Goal: Check status: Check status

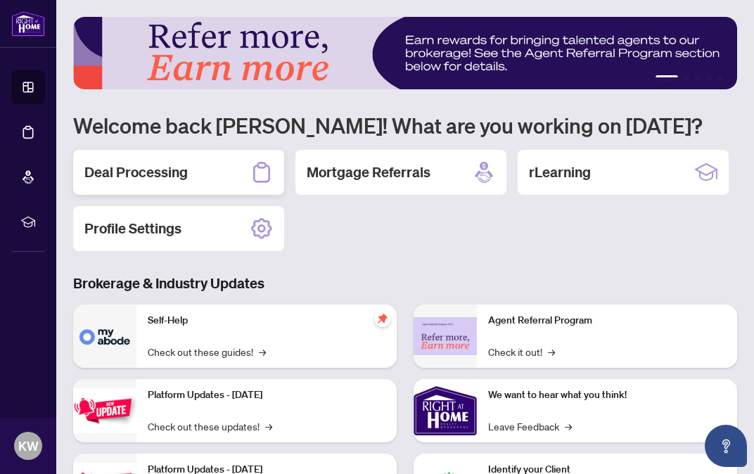
click at [139, 172] on h2 "Deal Processing" at bounding box center [135, 172] width 103 height 20
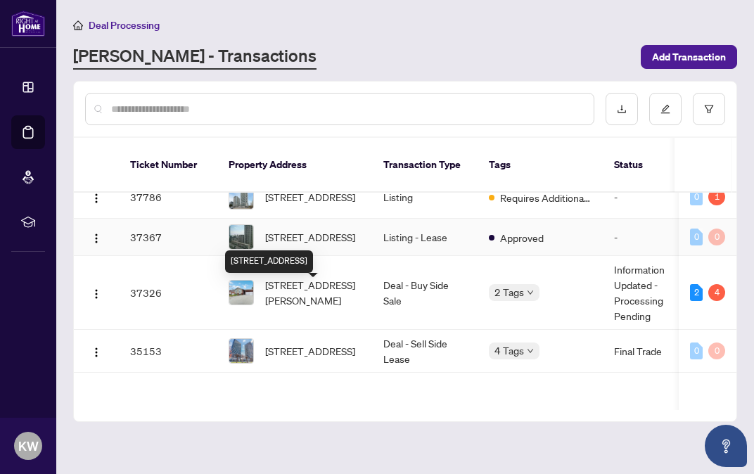
scroll to position [331, 0]
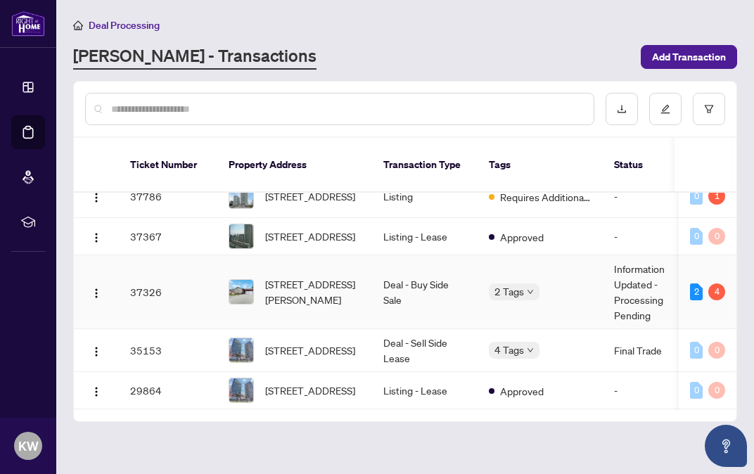
click at [316, 293] on span "62 Ernest Ave, Toronto, Ontario M2J 3T5, Canada" at bounding box center [313, 291] width 96 height 31
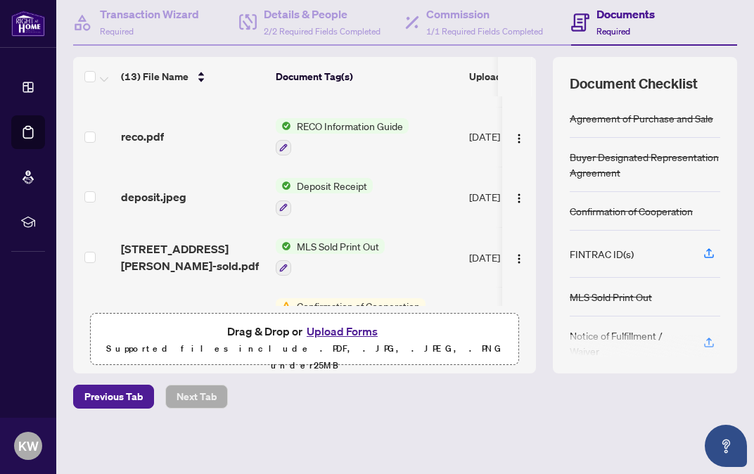
scroll to position [408, 0]
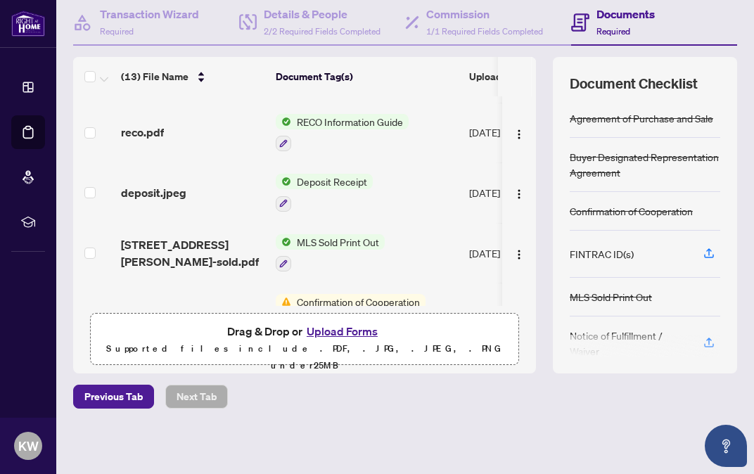
click at [325, 178] on span "Deposit Receipt" at bounding box center [332, 181] width 82 height 15
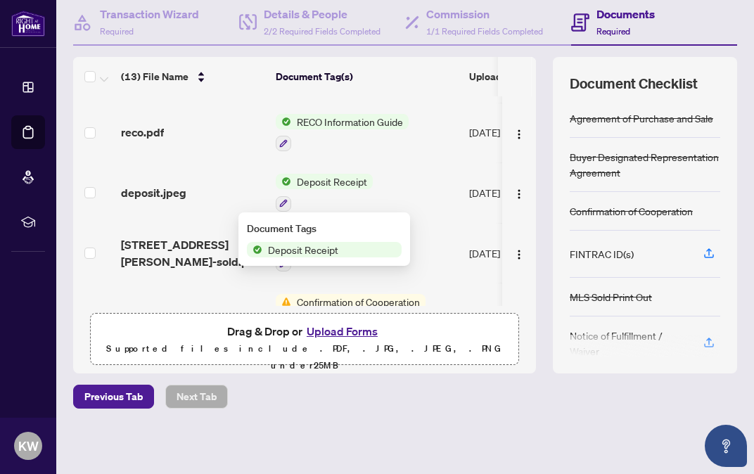
click at [169, 191] on span "deposit.jpeg" at bounding box center [153, 192] width 65 height 17
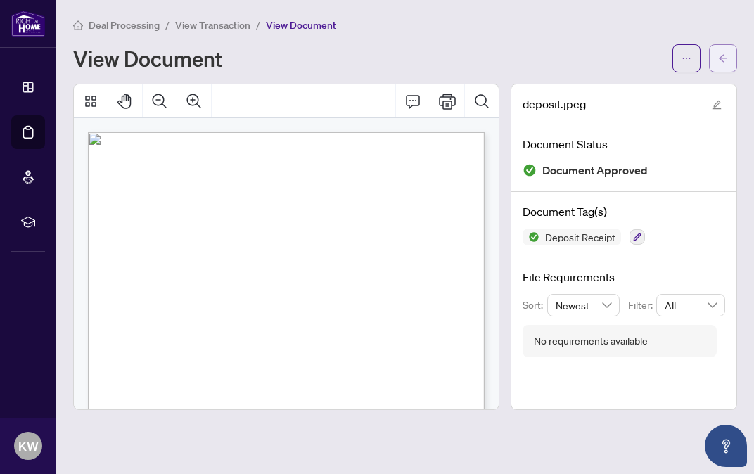
click at [727, 58] on icon "arrow-left" at bounding box center [723, 58] width 8 height 8
